Goal: Navigation & Orientation: Understand site structure

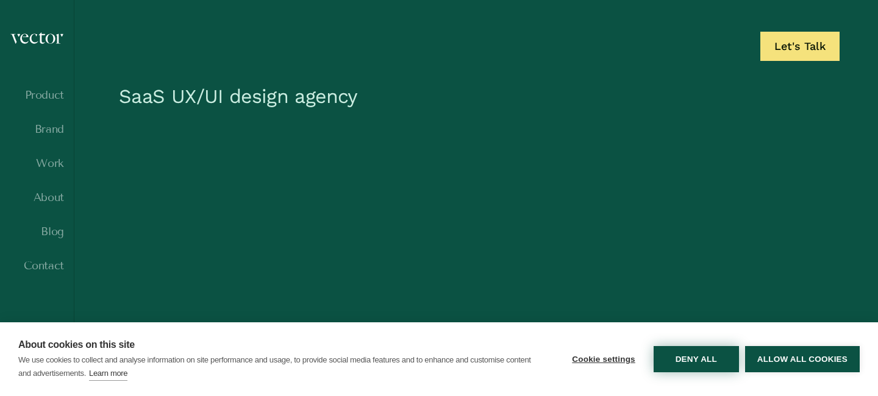
click at [673, 371] on button "Deny all" at bounding box center [696, 359] width 85 height 26
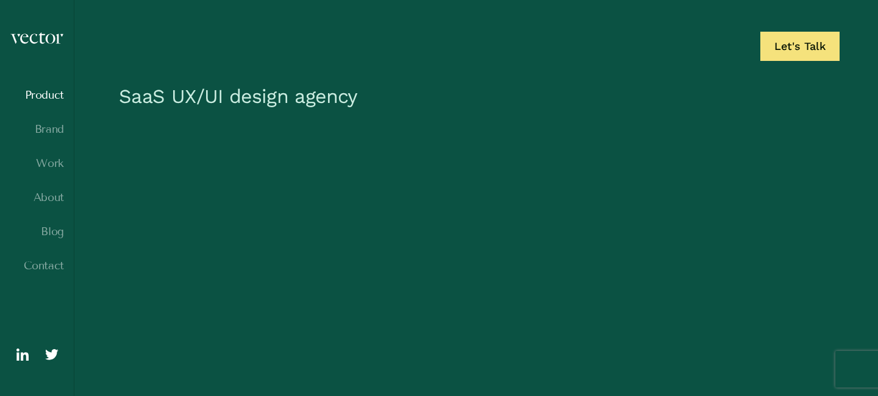
click at [47, 91] on link "Product" at bounding box center [37, 95] width 54 height 12
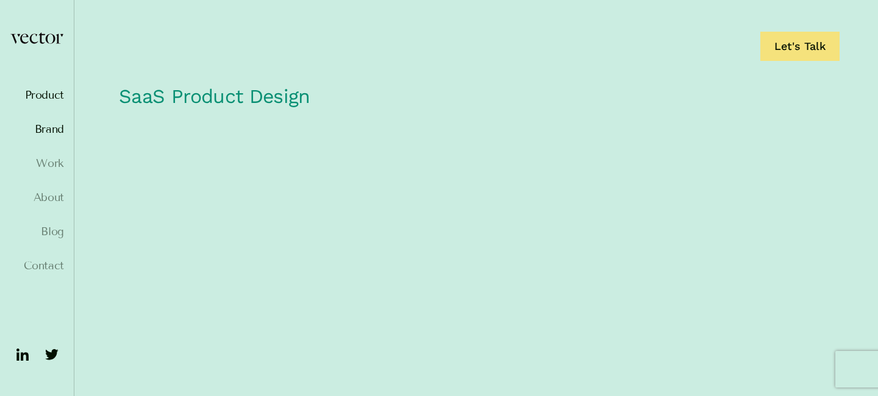
click at [56, 133] on link "Brand" at bounding box center [37, 129] width 54 height 12
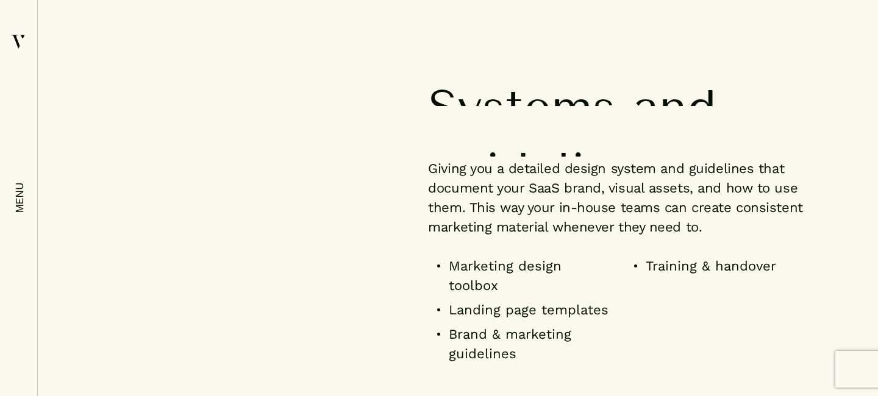
scroll to position [3585, 0]
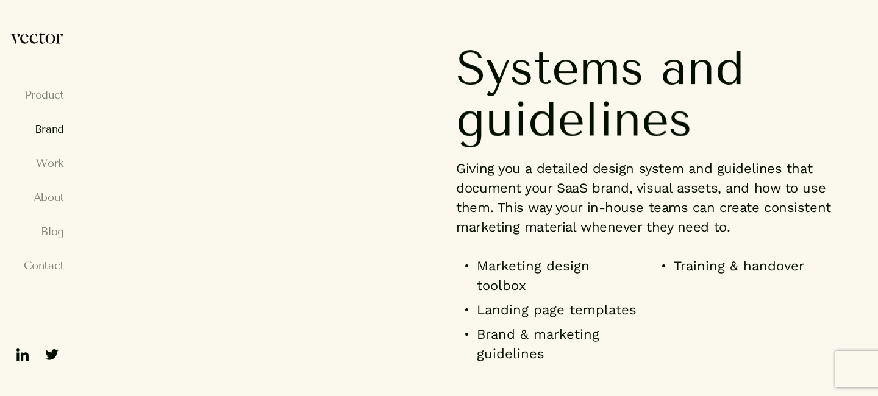
click at [20, 37] on img at bounding box center [17, 41] width 15 height 18
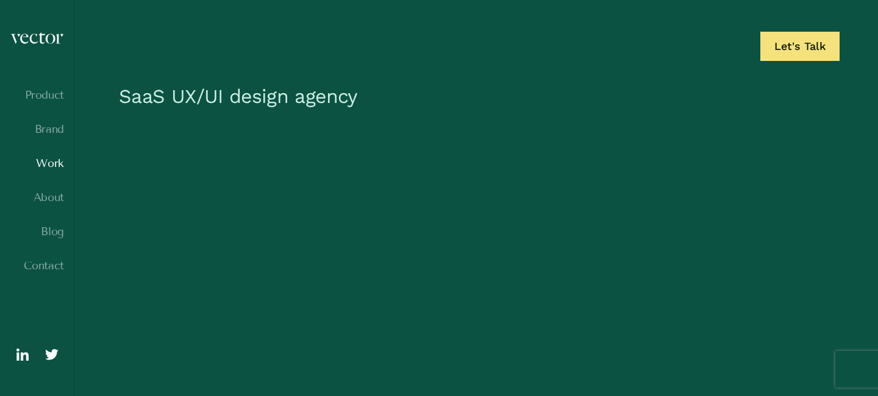
click at [51, 166] on link "Work" at bounding box center [37, 163] width 54 height 12
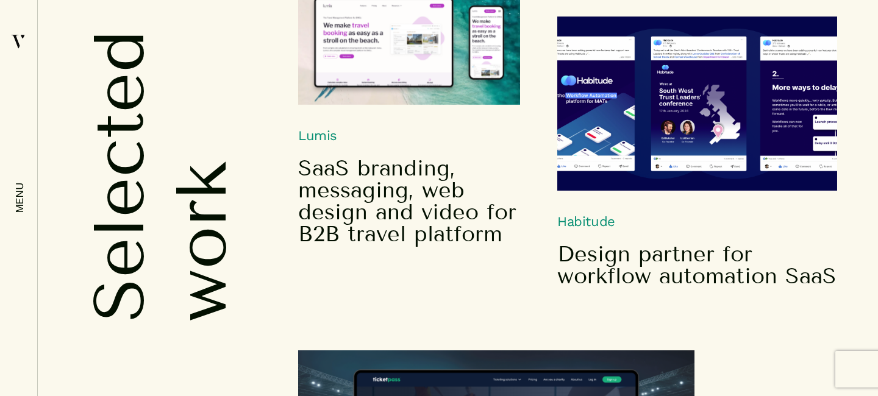
scroll to position [625, 0]
